Goal: Information Seeking & Learning: Find specific fact

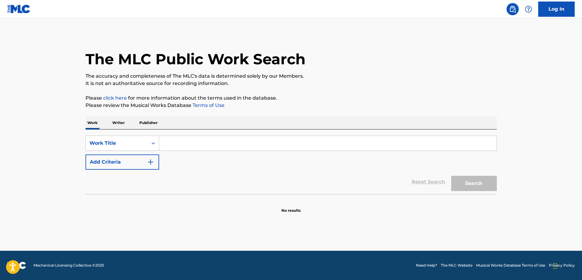
click at [198, 140] on input "Search Form" at bounding box center [328, 143] width 338 height 15
paste input "Ubicate"
type input "Ubicate"
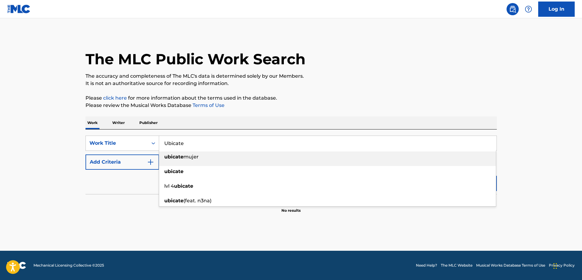
click at [126, 174] on div "Reset Search Search" at bounding box center [292, 182] width 412 height 24
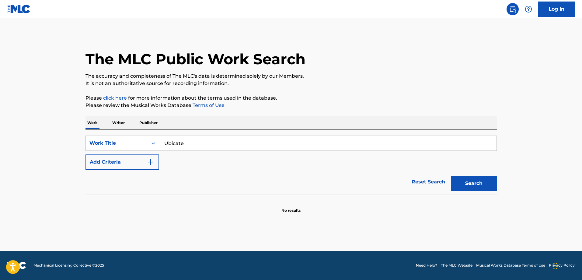
click at [127, 164] on button "Add Criteria" at bounding box center [123, 161] width 74 height 15
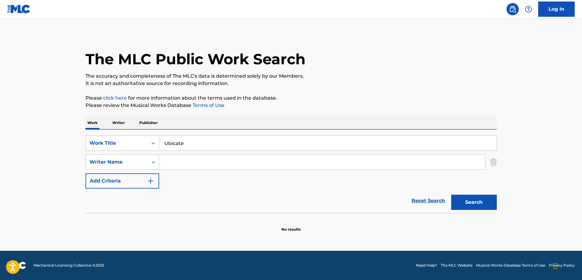
click at [226, 162] on input "Search Form" at bounding box center [322, 162] width 326 height 15
paste input "[PERSON_NAME]"
click at [452, 195] on button "Search" at bounding box center [475, 202] width 46 height 15
click at [216, 174] on div "SearchWithCriteriaabf12a12-03d2-40d6-9ff4-f7ce50ae25e5 Work Title Ubicate Searc…" at bounding box center [292, 162] width 412 height 53
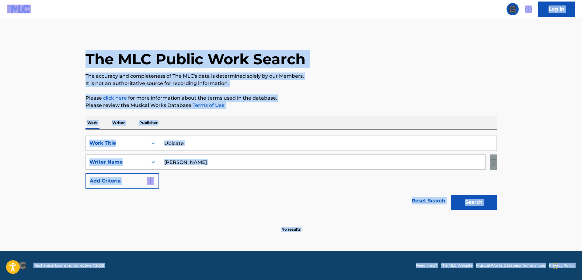
click at [223, 166] on input "[PERSON_NAME]" at bounding box center [322, 162] width 326 height 15
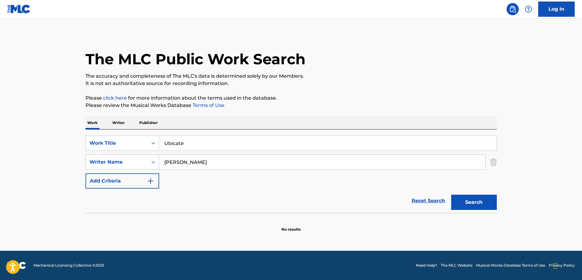
paste input "Ordun"
click at [452, 195] on button "Search" at bounding box center [475, 202] width 46 height 15
click at [235, 171] on div "SearchWithCriteriaabf12a12-03d2-40d6-9ff4-f7ce50ae25e5 Work Title Ubicate Searc…" at bounding box center [292, 162] width 412 height 53
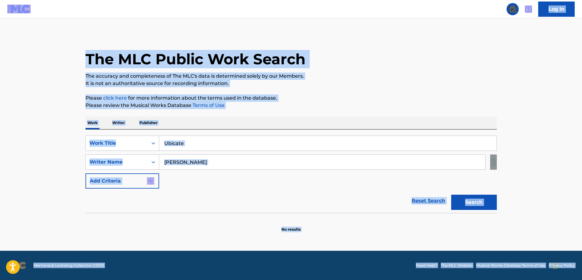
click at [237, 159] on input "[PERSON_NAME]" at bounding box center [322, 162] width 326 height 15
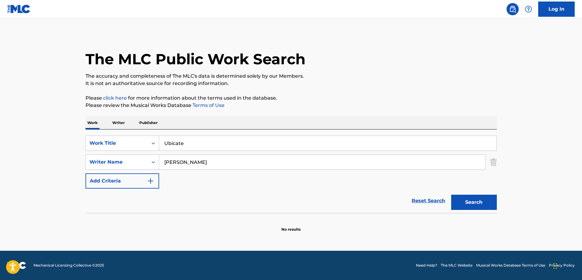
paste input "Laraim"
click at [452, 195] on button "Search" at bounding box center [475, 202] width 46 height 15
click at [234, 158] on input "Laraim" at bounding box center [322, 162] width 326 height 15
paste input "Kakalo"
click at [452, 195] on button "Search" at bounding box center [475, 202] width 46 height 15
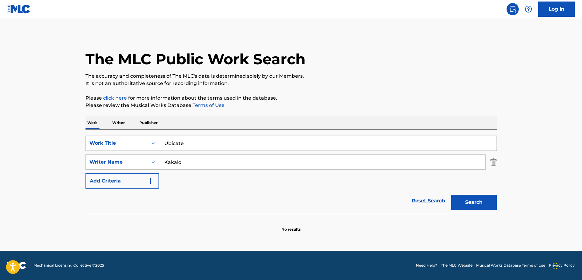
click at [220, 164] on input "Kakalo" at bounding box center [322, 162] width 326 height 15
paste input "[PERSON_NAME]"
click at [452, 195] on button "Search" at bounding box center [475, 202] width 46 height 15
click at [212, 164] on input "[PERSON_NAME]" at bounding box center [322, 162] width 326 height 15
paste input "[PERSON_NAME]"
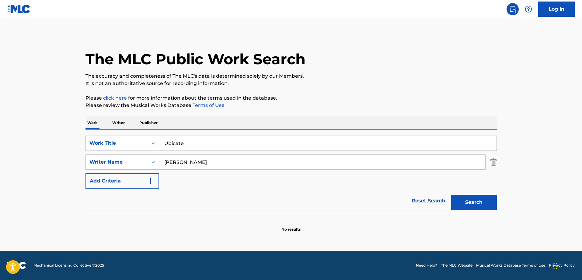
click at [452, 195] on button "Search" at bounding box center [475, 202] width 46 height 15
click at [214, 164] on input "[PERSON_NAME]" at bounding box center [322, 162] width 326 height 15
paste input "[PERSON_NAME]"
type input "Paulo"
click at [452, 195] on button "Search" at bounding box center [475, 202] width 46 height 15
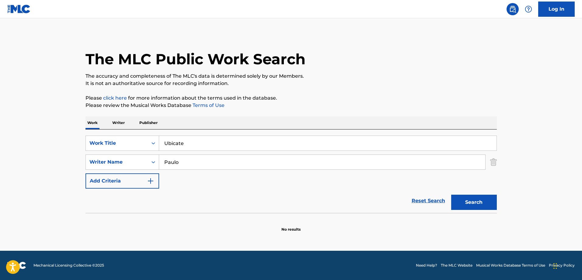
drag, startPoint x: 203, startPoint y: 145, endPoint x: 206, endPoint y: 141, distance: 4.8
click at [203, 145] on input "Ubicate" at bounding box center [328, 143] width 338 height 15
